Goal: Task Accomplishment & Management: Complete application form

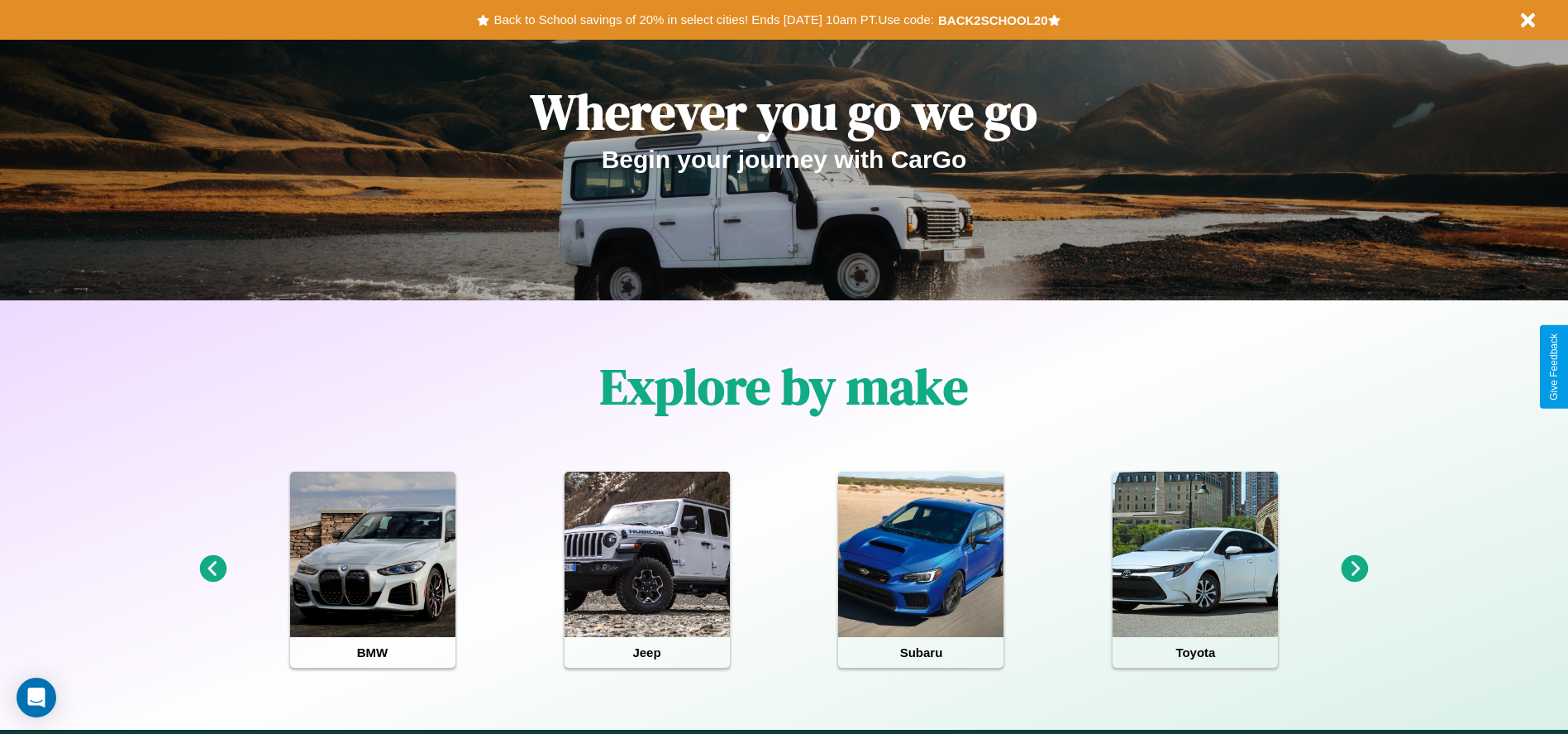
scroll to position [343, 0]
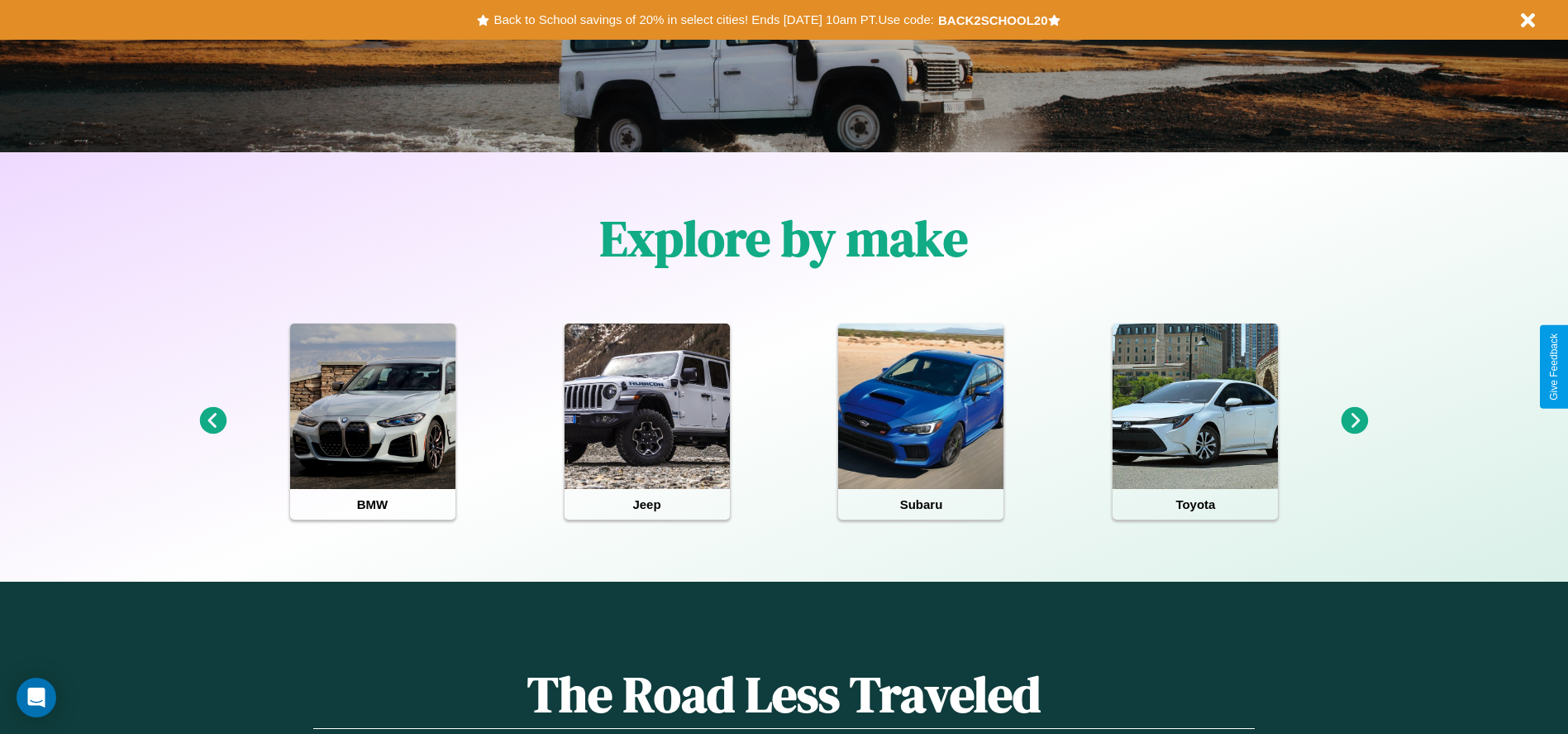
click at [213, 421] on icon at bounding box center [213, 420] width 27 height 27
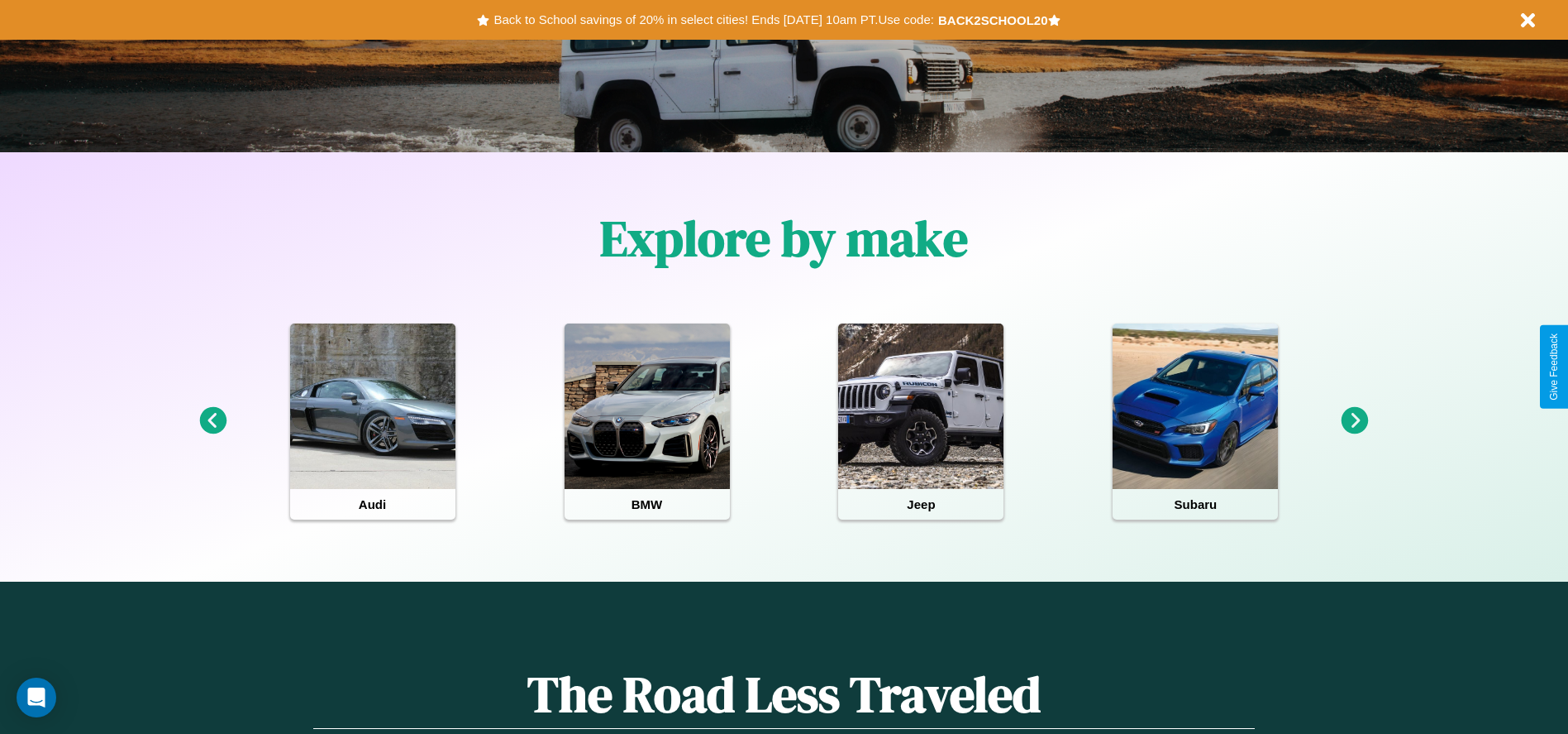
click at [1355, 421] on icon at bounding box center [1355, 420] width 27 height 27
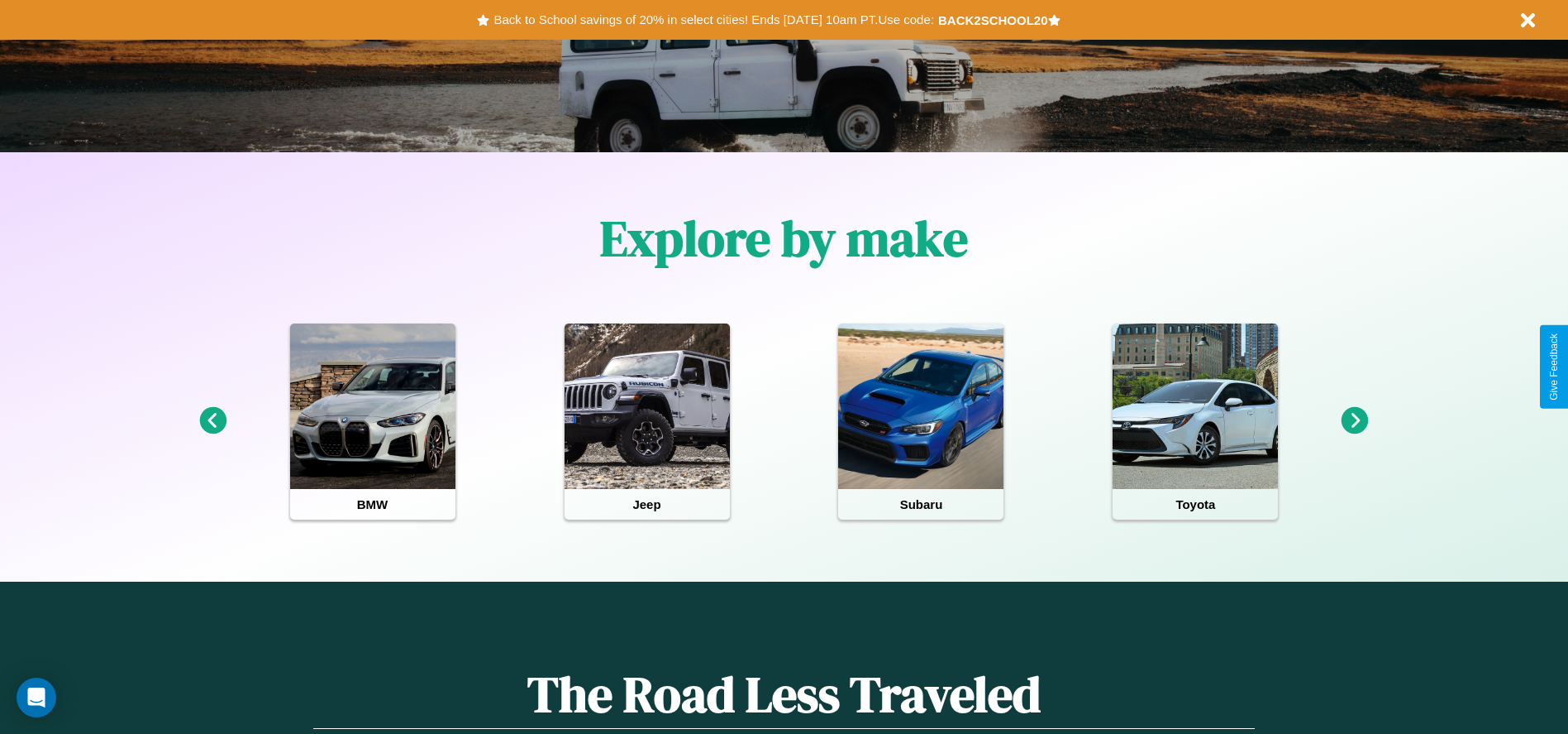
click at [1355, 421] on icon at bounding box center [1355, 420] width 27 height 27
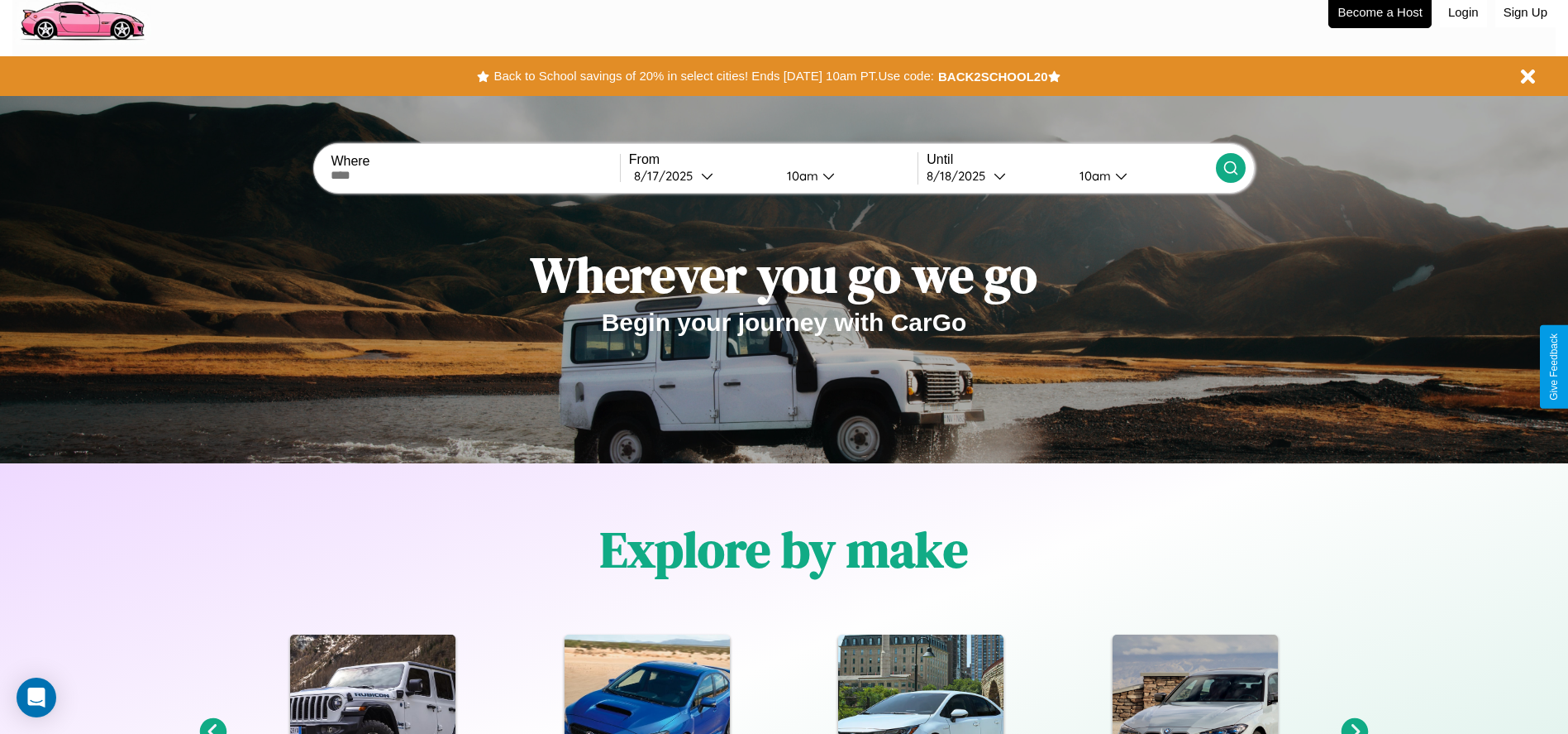
scroll to position [0, 0]
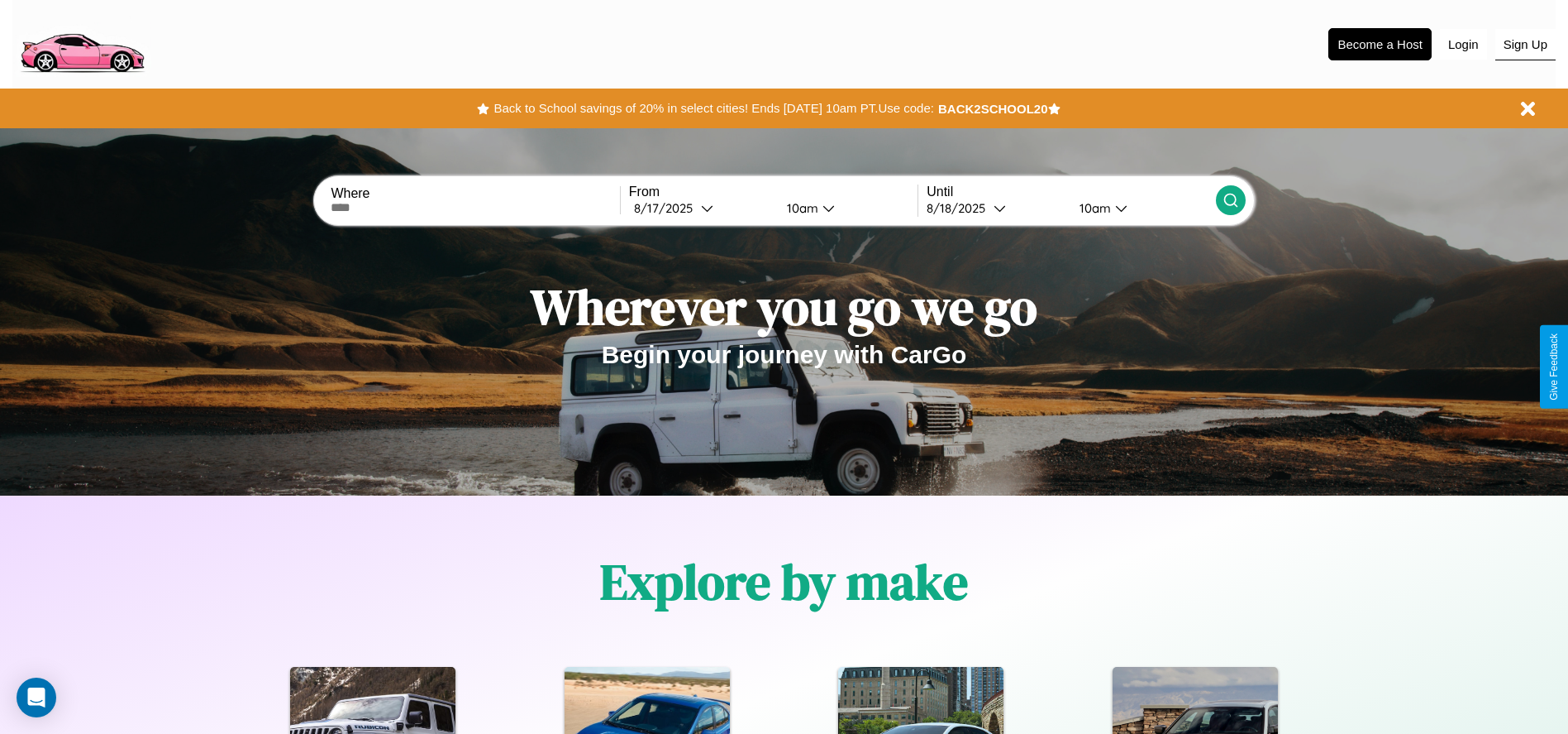
click at [1526, 44] on button "Sign Up" at bounding box center [1526, 45] width 61 height 31
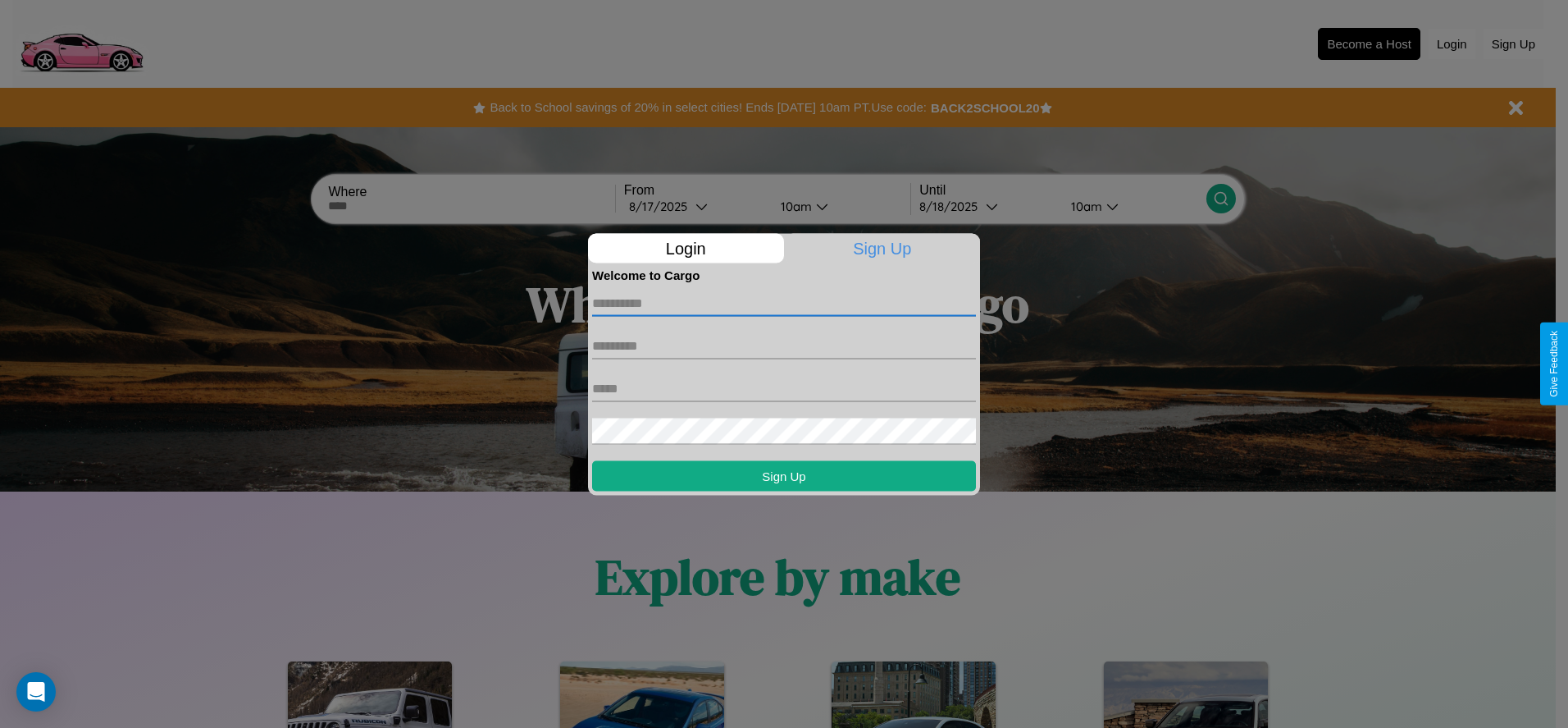
click at [784, 303] on input "text" at bounding box center [784, 302] width 384 height 26
type input "********"
click at [784, 345] on input "text" at bounding box center [784, 345] width 384 height 26
type input "*****"
click at [784, 388] on input "text" at bounding box center [784, 388] width 384 height 26
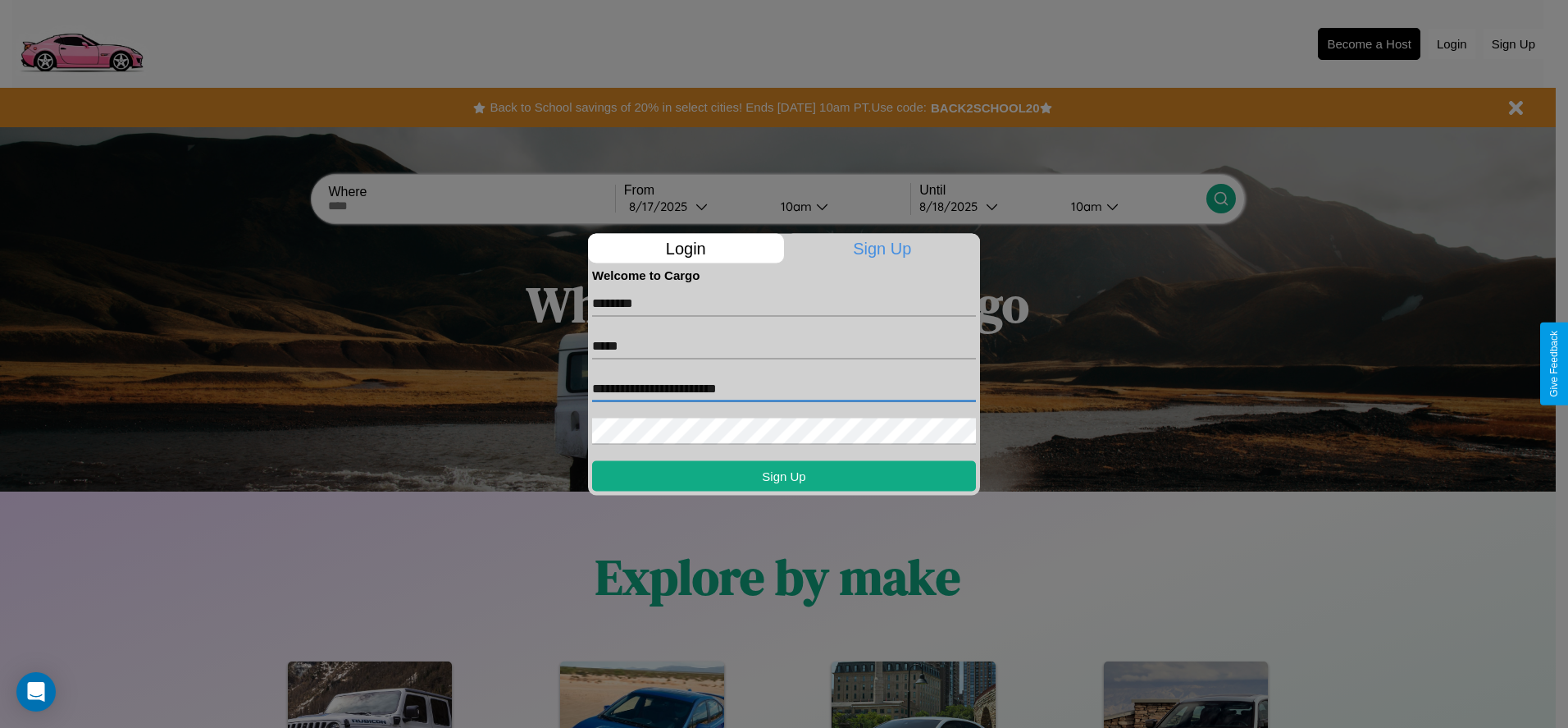
type input "**********"
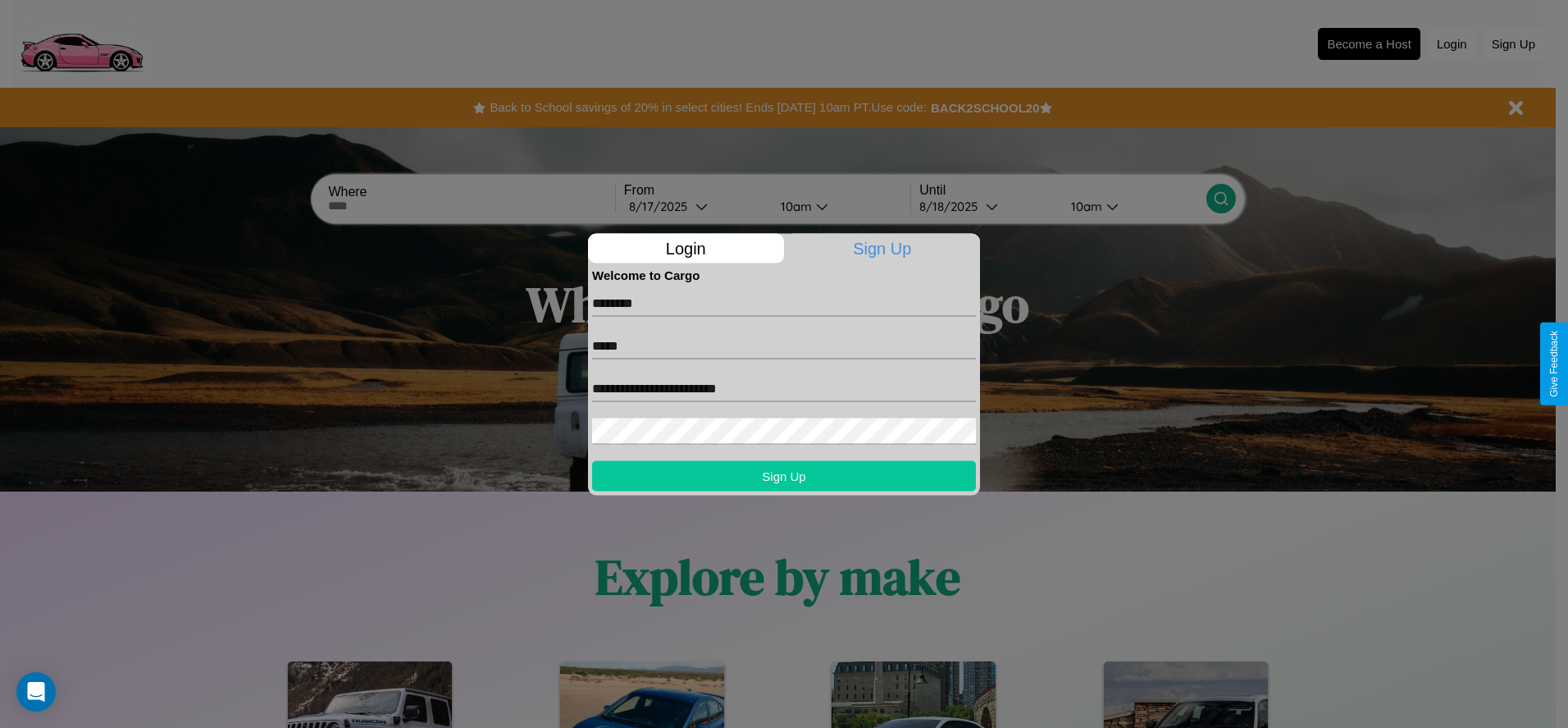
click at [784, 475] on button "Sign Up" at bounding box center [784, 475] width 384 height 30
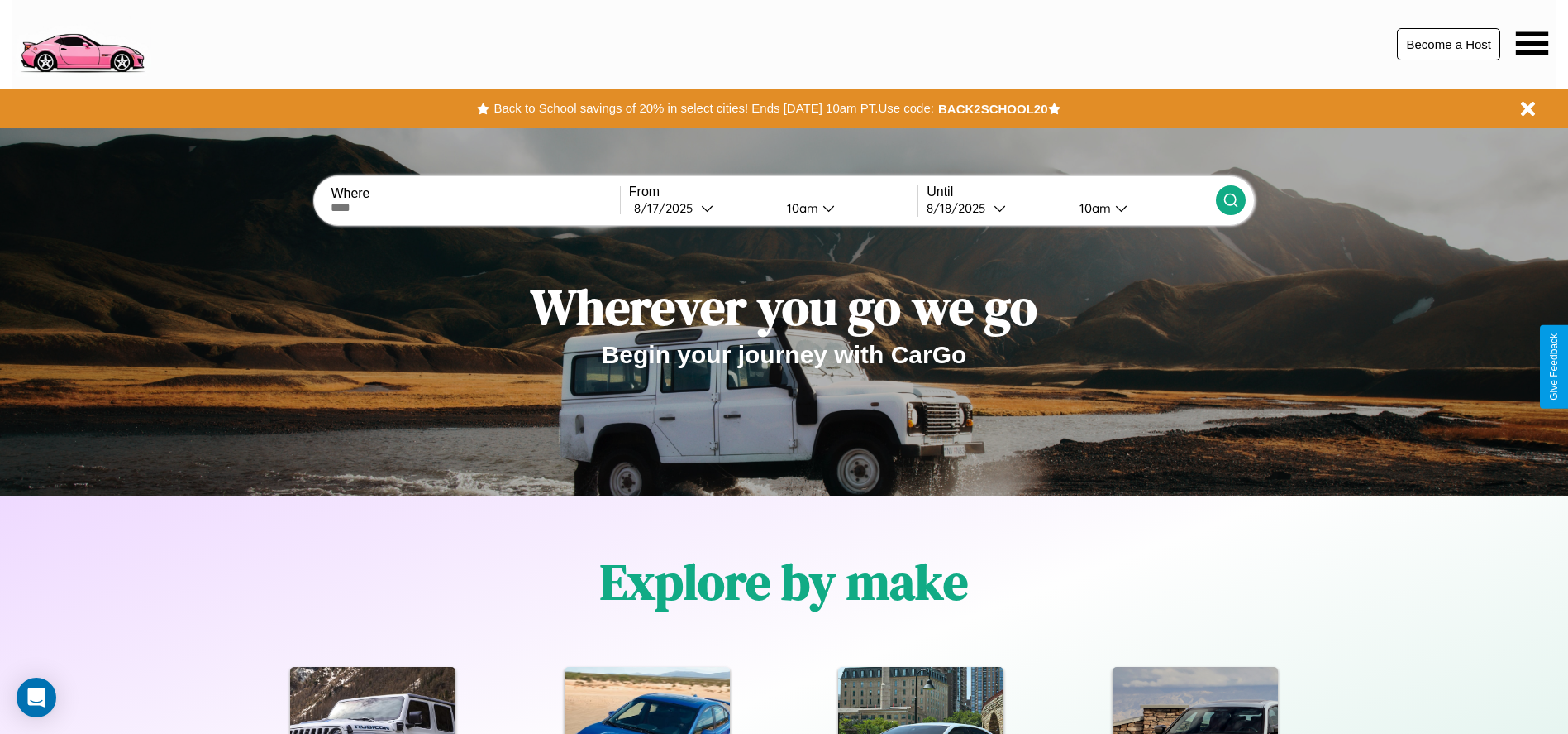
click at [1449, 44] on button "Become a Host" at bounding box center [1449, 44] width 104 height 32
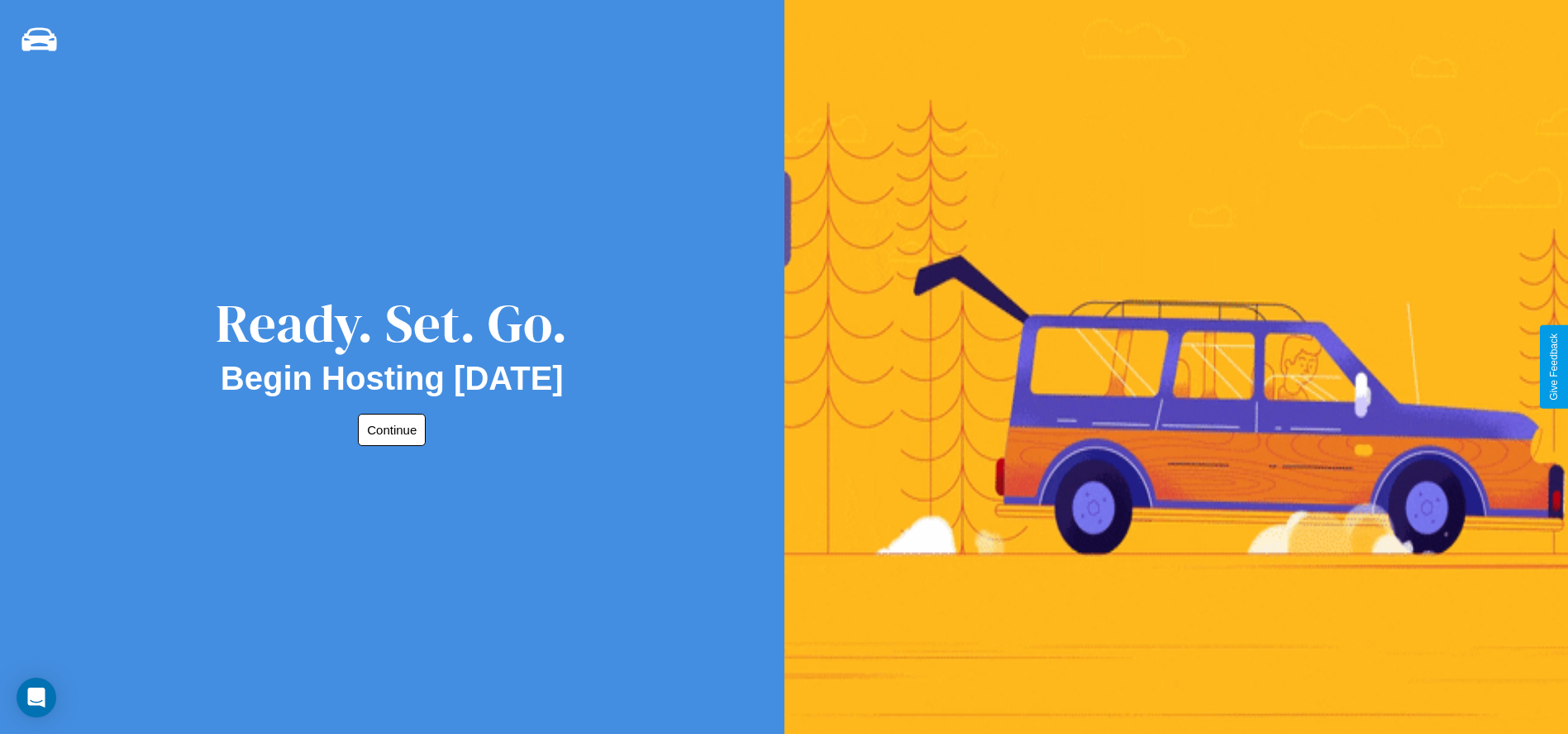
click at [389, 429] on button "Continue" at bounding box center [392, 429] width 68 height 32
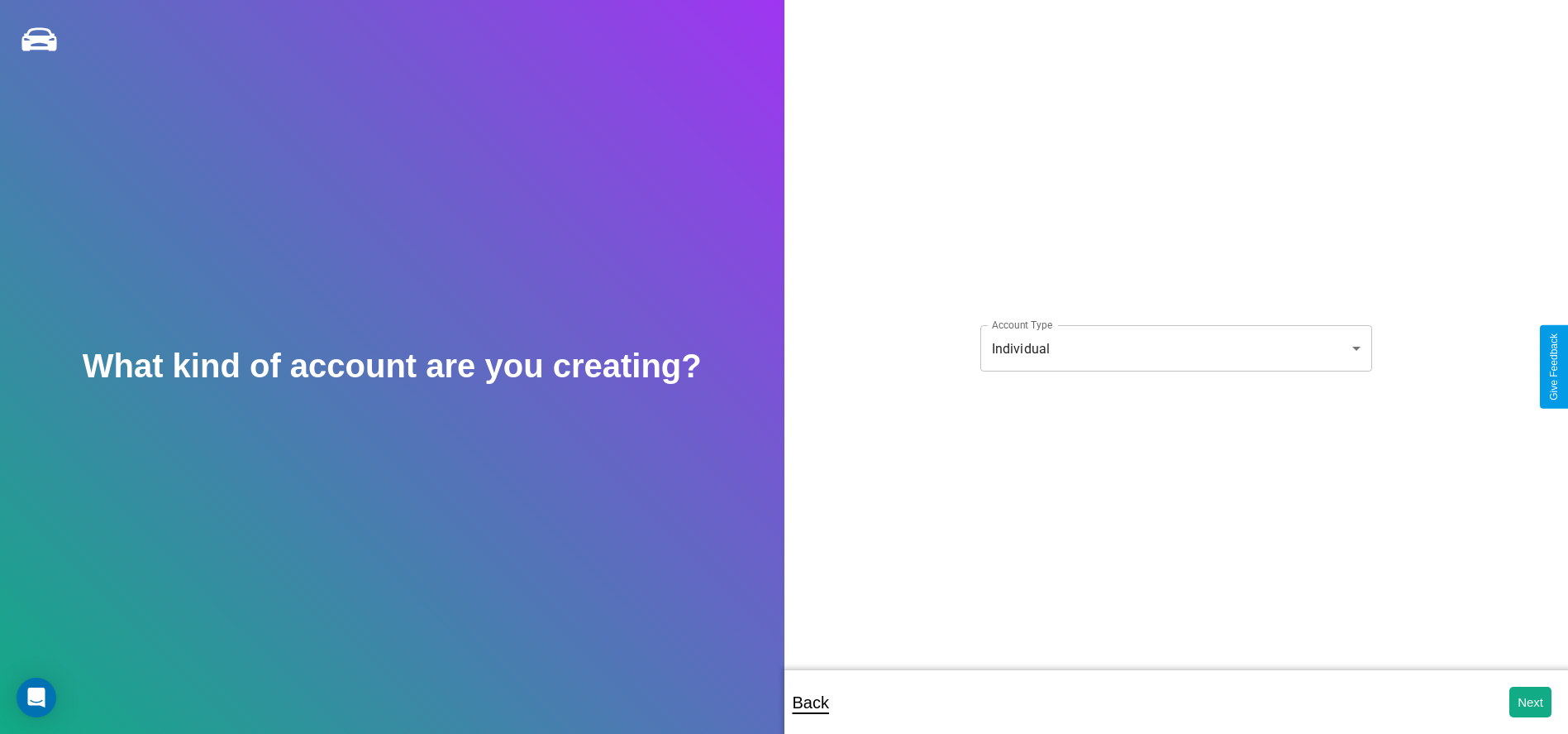
click at [1175, 348] on body "**********" at bounding box center [784, 378] width 1568 height 757
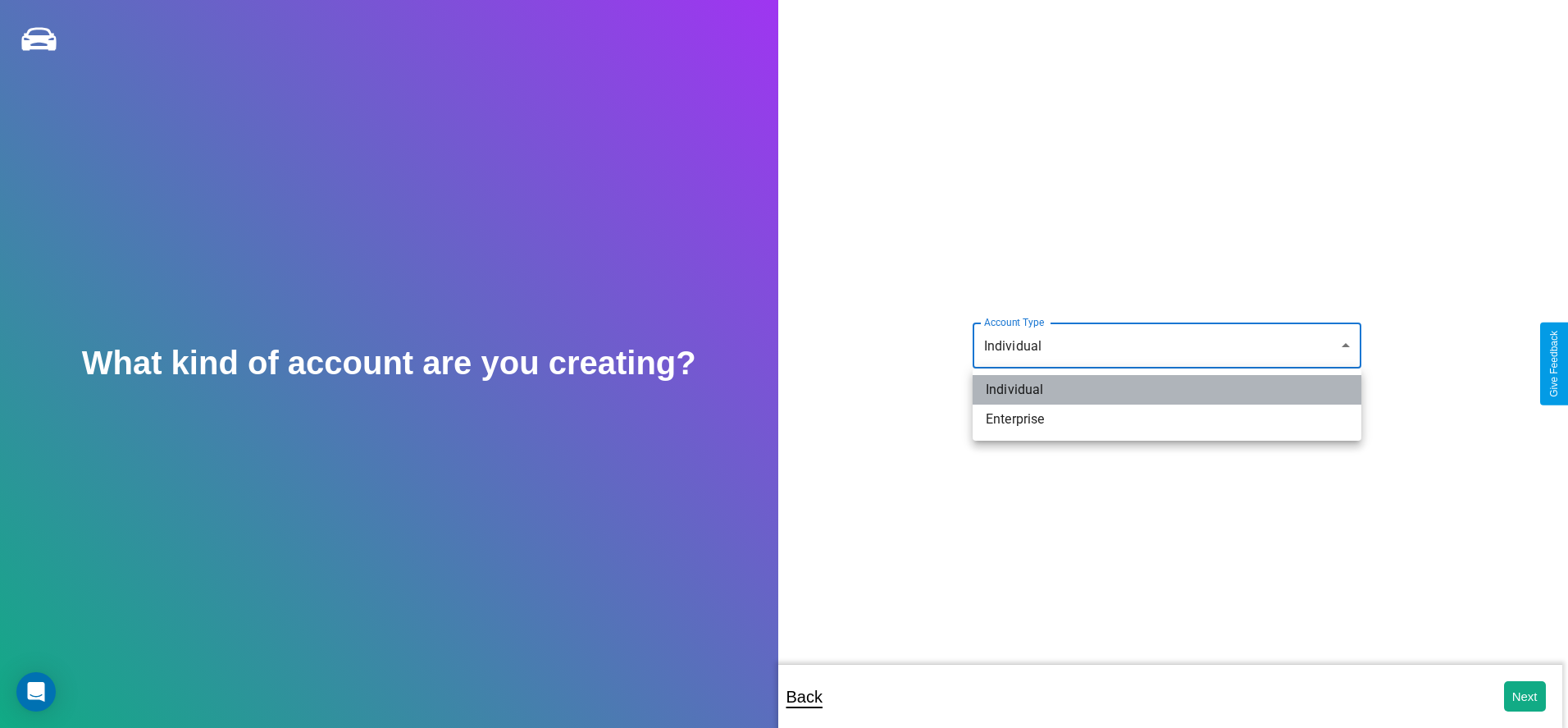
click at [1167, 390] on li "Individual" at bounding box center [1167, 390] width 389 height 29
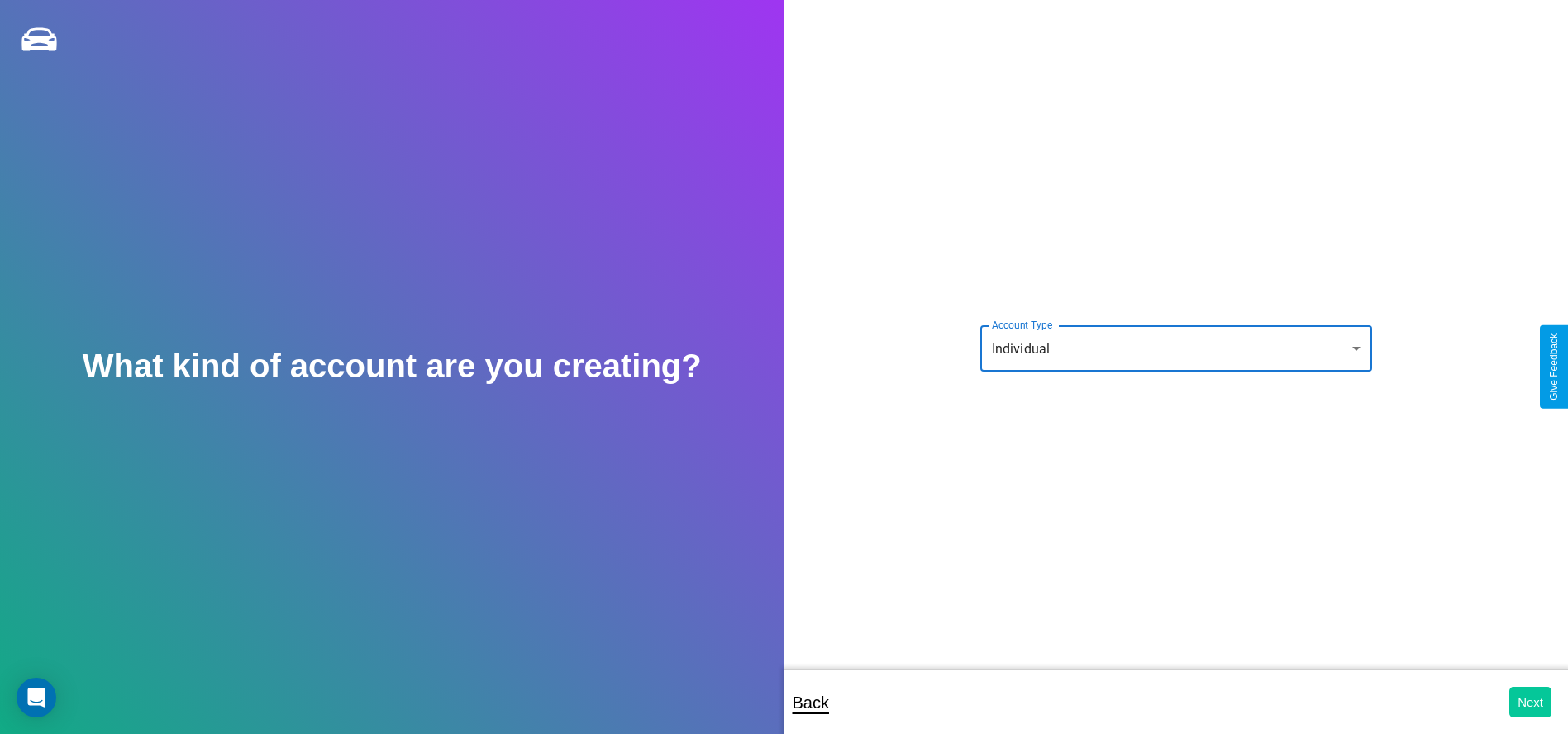
click at [1531, 702] on button "Next" at bounding box center [1531, 702] width 42 height 30
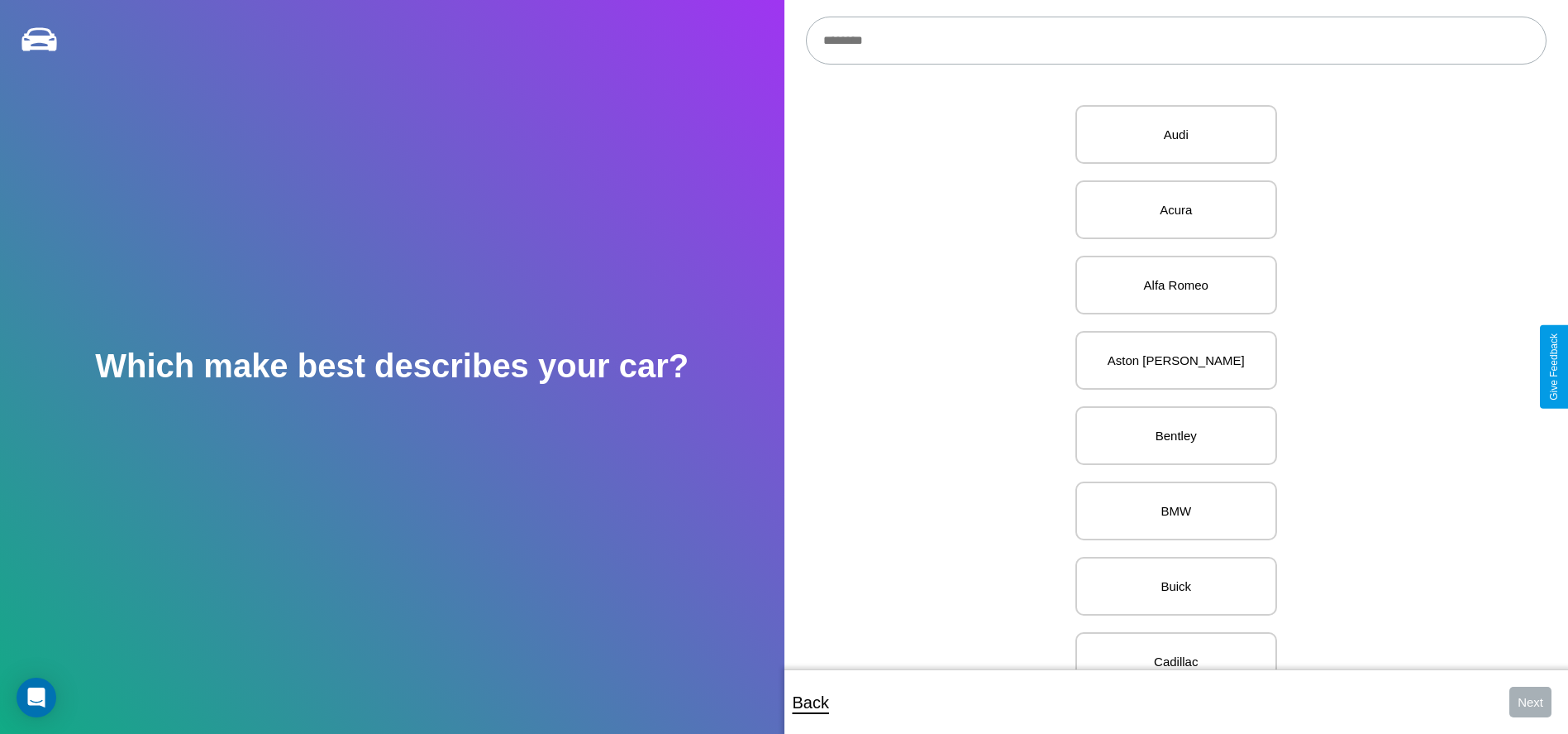
click at [1175, 40] on input "text" at bounding box center [1176, 40] width 740 height 48
type input "*********"
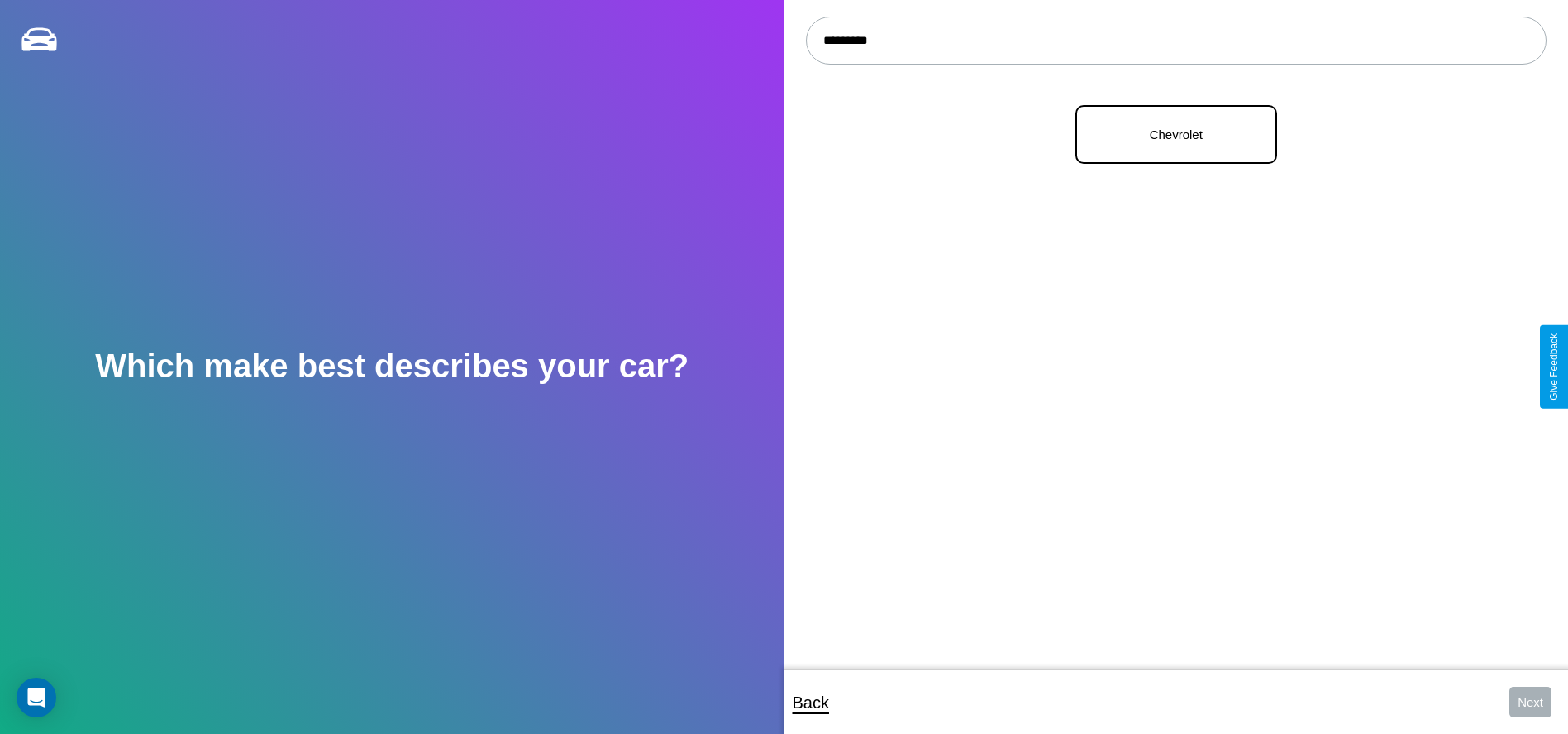
click at [1170, 135] on p "Chevrolet" at bounding box center [1176, 134] width 166 height 23
click at [1531, 702] on button "Next" at bounding box center [1531, 702] width 42 height 30
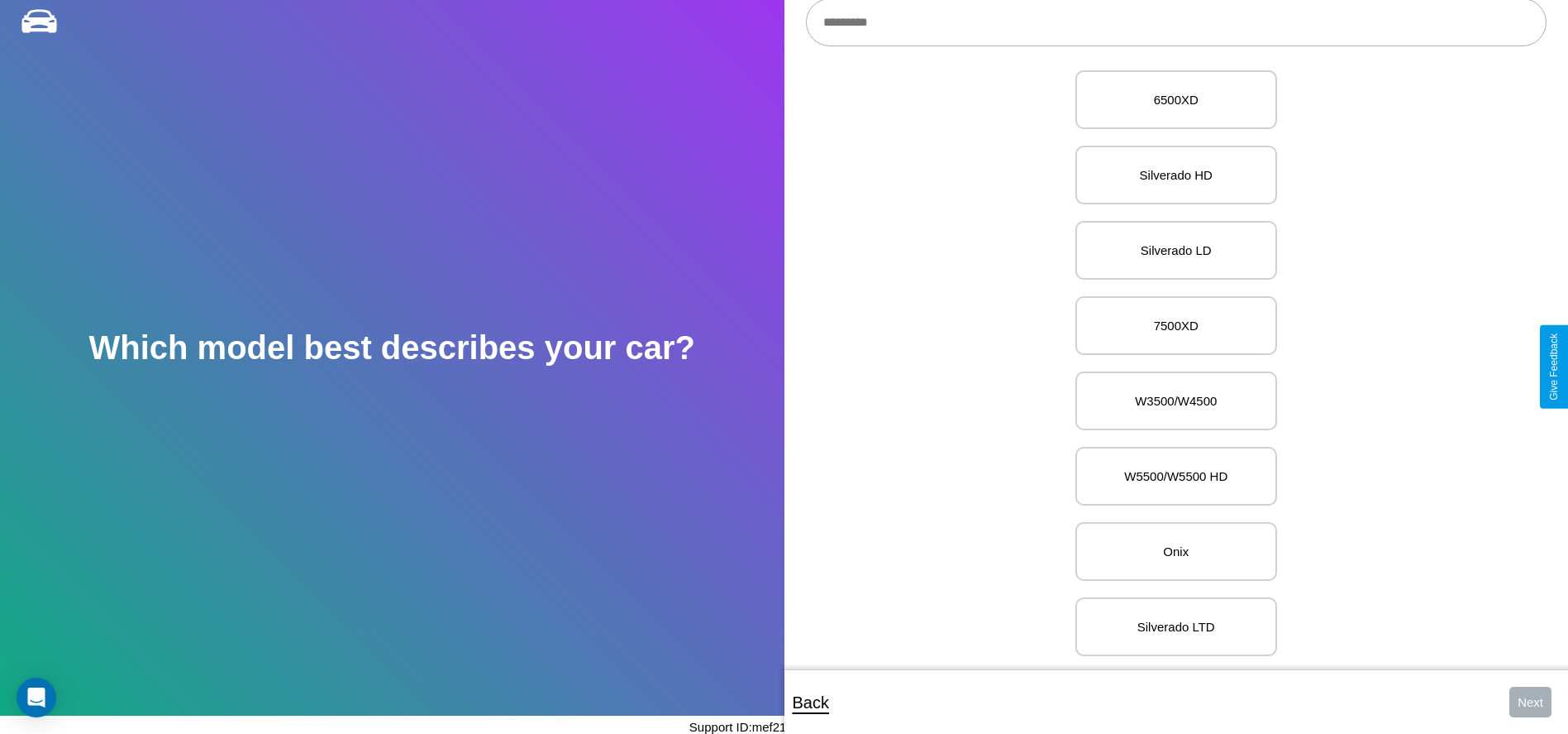
scroll to position [7979, 0]
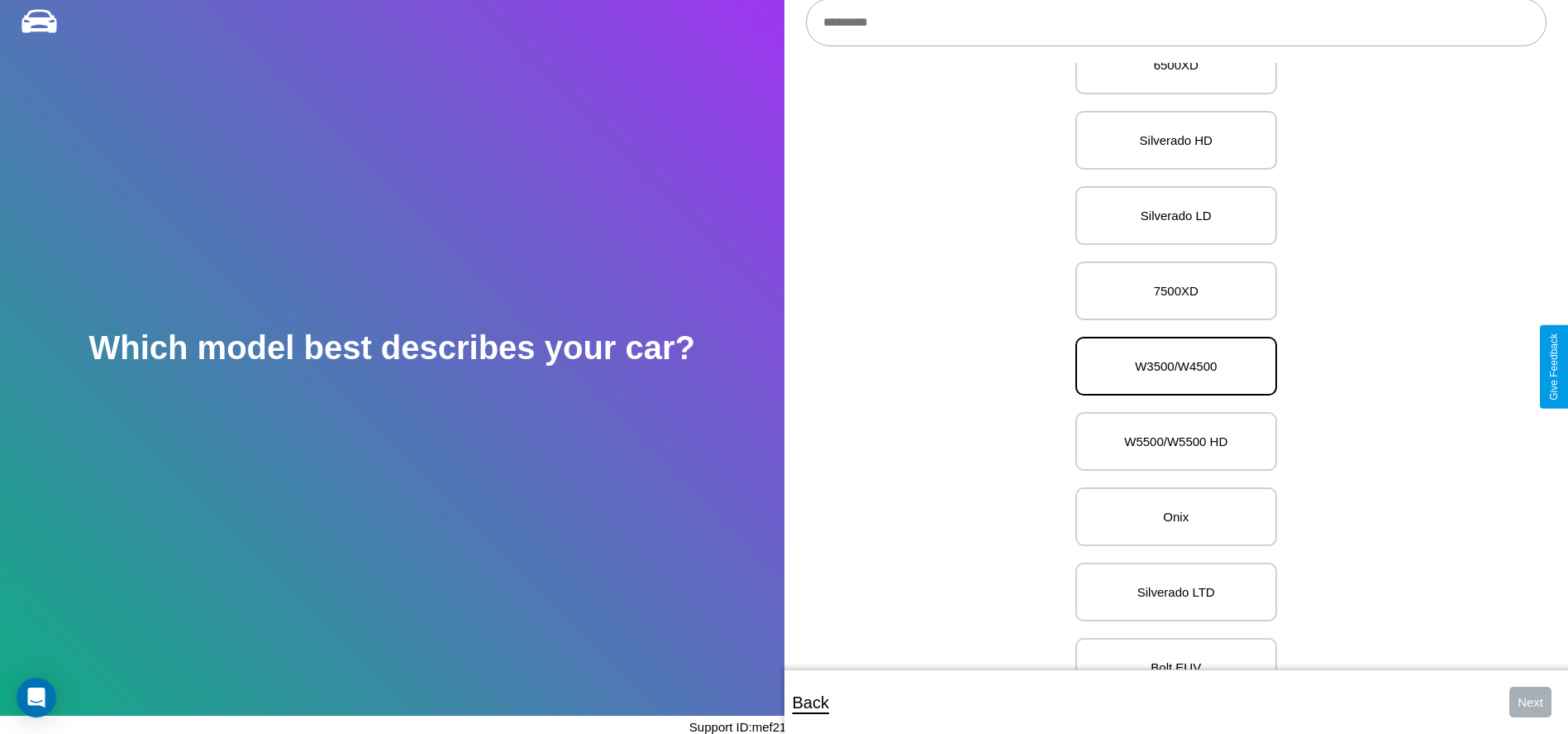
click at [1170, 367] on p "W3500/W4500" at bounding box center [1176, 366] width 166 height 23
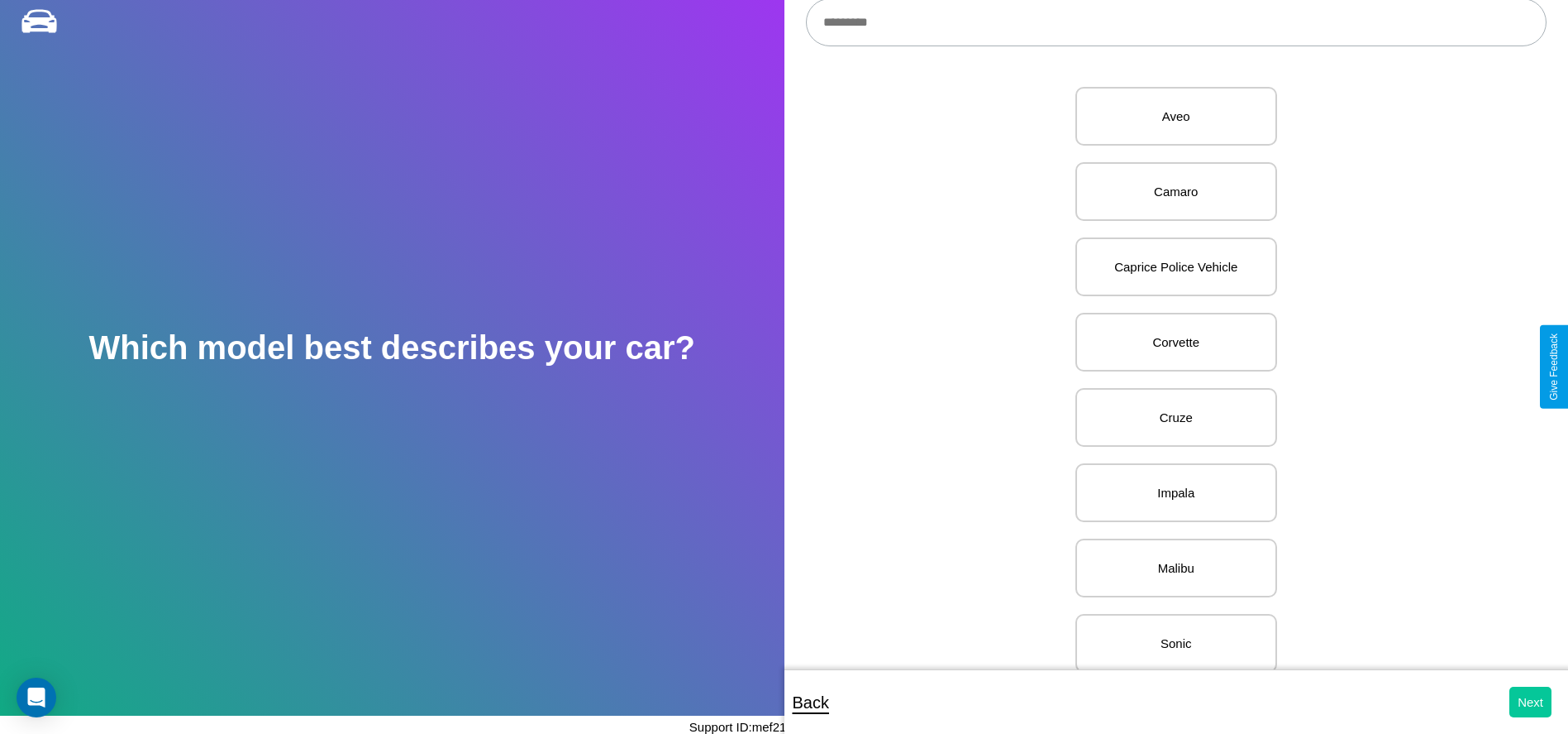
click at [1531, 702] on button "Next" at bounding box center [1531, 702] width 42 height 30
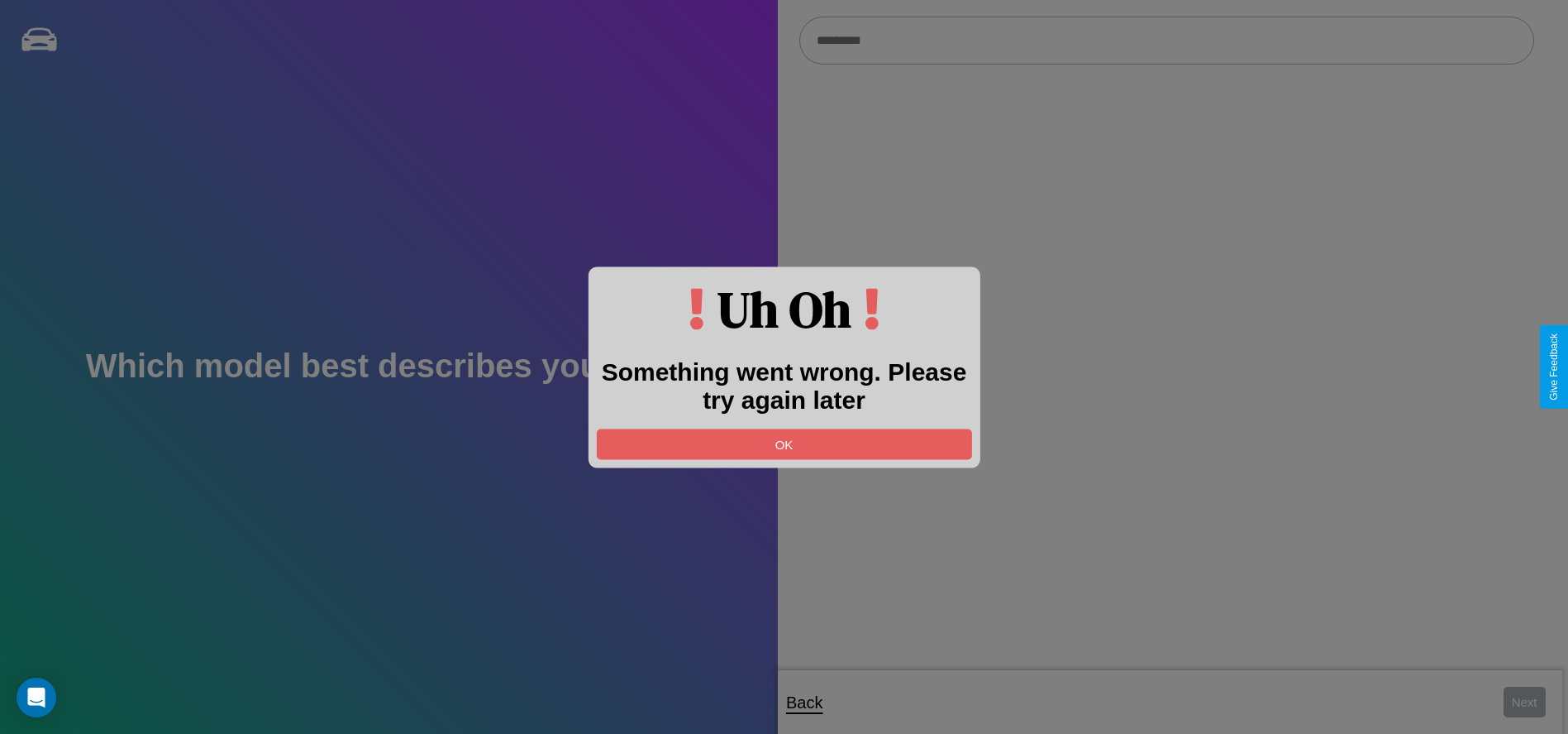
scroll to position [19, 0]
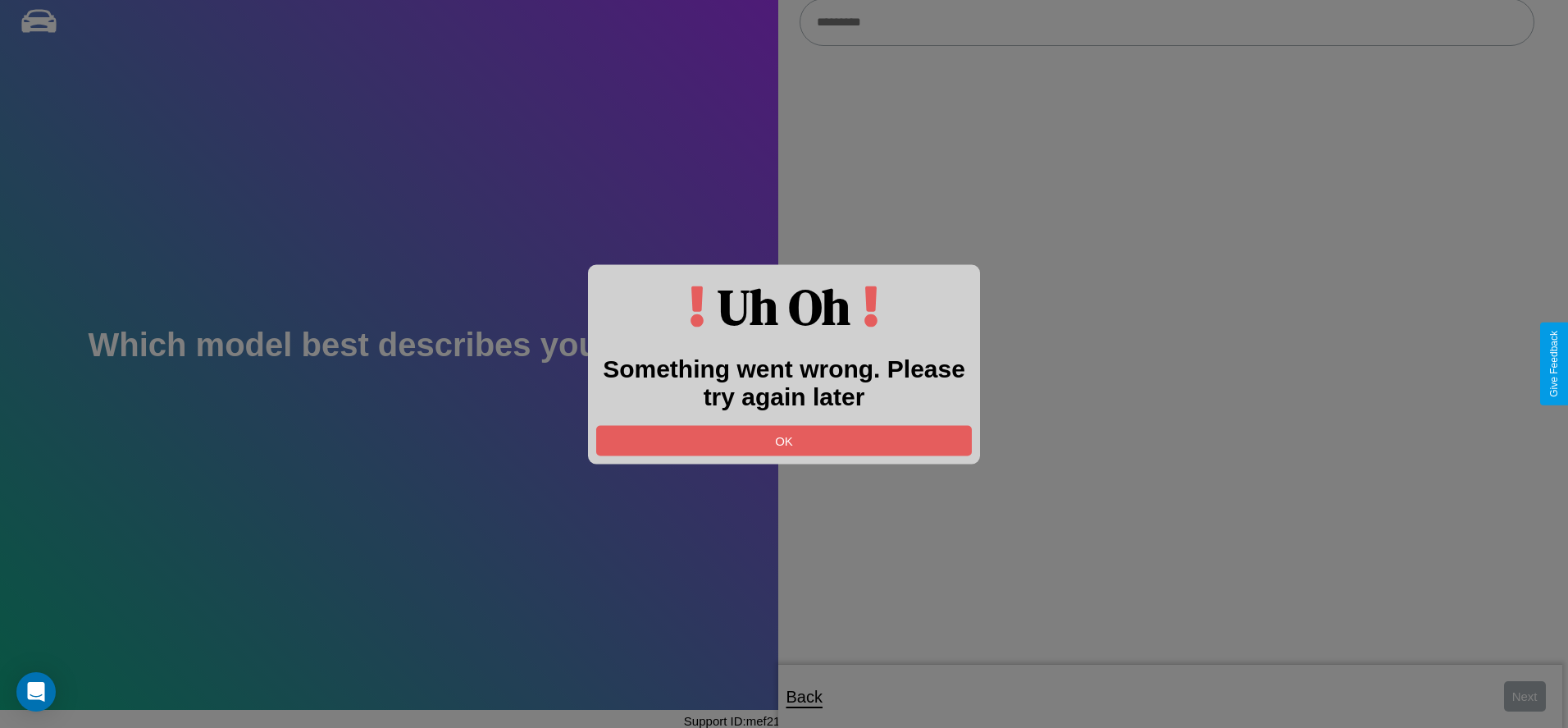
click at [1166, 23] on div at bounding box center [784, 364] width 1568 height 728
